Goal: Task Accomplishment & Management: Complete application form

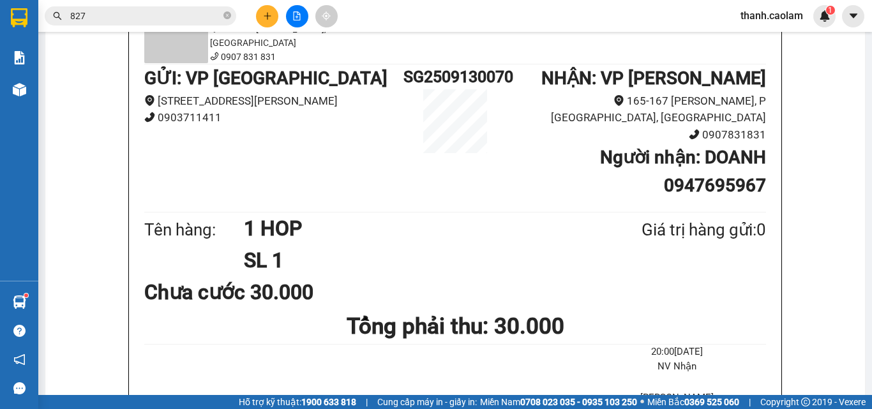
scroll to position [64, 0]
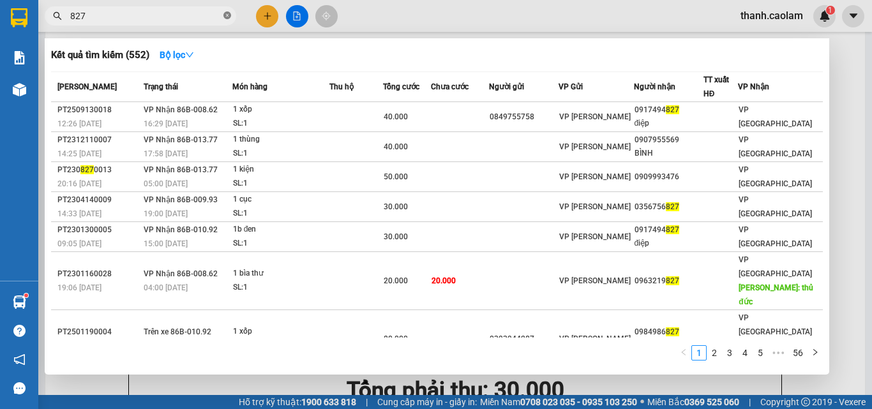
click at [227, 15] on icon "close-circle" at bounding box center [228, 15] width 8 height 8
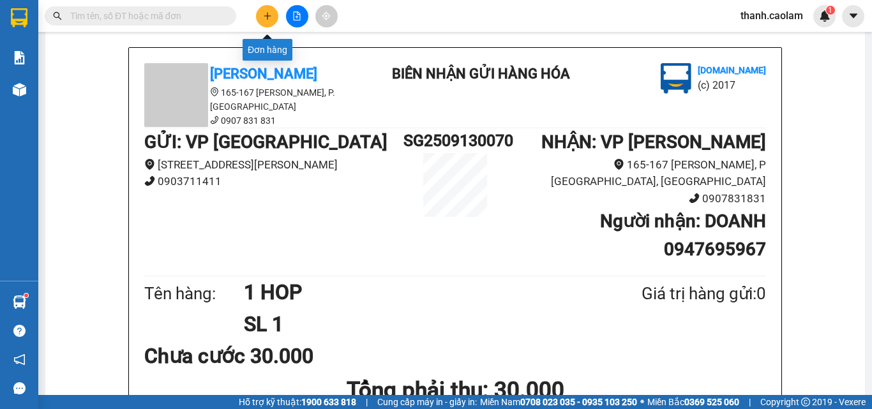
click at [264, 16] on icon "plus" at bounding box center [267, 15] width 7 height 1
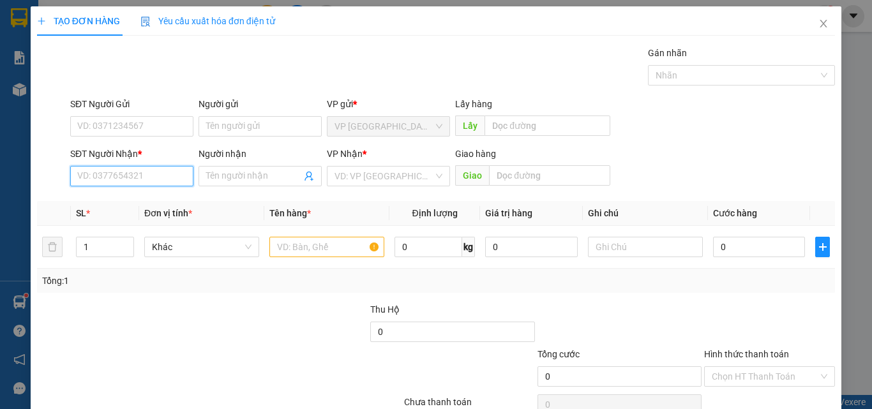
click at [171, 178] on input "SĐT Người Nhận *" at bounding box center [131, 176] width 123 height 20
click at [383, 77] on div "Gói vận chuyển * Tiêu chuẩn Gán nhãn Nhãn" at bounding box center [453, 68] width 770 height 45
click at [5, 110] on div "TẠO ĐƠN HÀNG Yêu cầu xuất hóa đơn điện tử Transit Pickup Surcharge Ids Transit …" at bounding box center [436, 204] width 872 height 409
drag, startPoint x: 0, startPoint y: 137, endPoint x: 0, endPoint y: 144, distance: 7.0
click at [0, 141] on div "TẠO ĐƠN HÀNG Yêu cầu xuất hóa đơn điện tử Transit Pickup Surcharge Ids Transit …" at bounding box center [436, 204] width 872 height 409
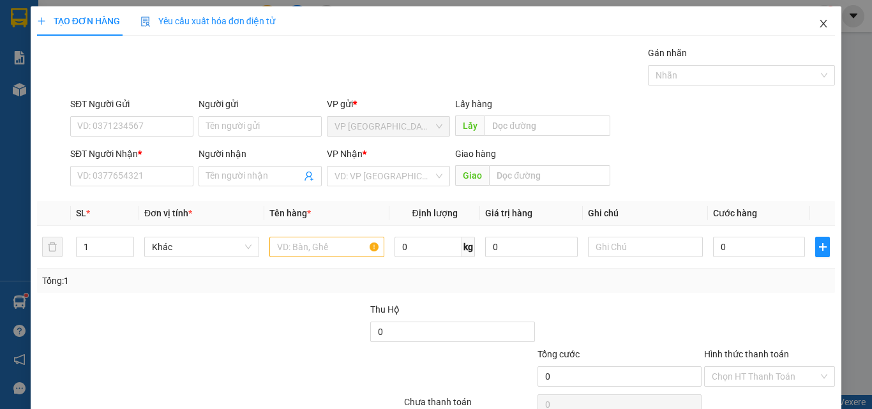
click at [819, 22] on icon "close" at bounding box center [824, 24] width 10 height 10
